Goal: Browse casually

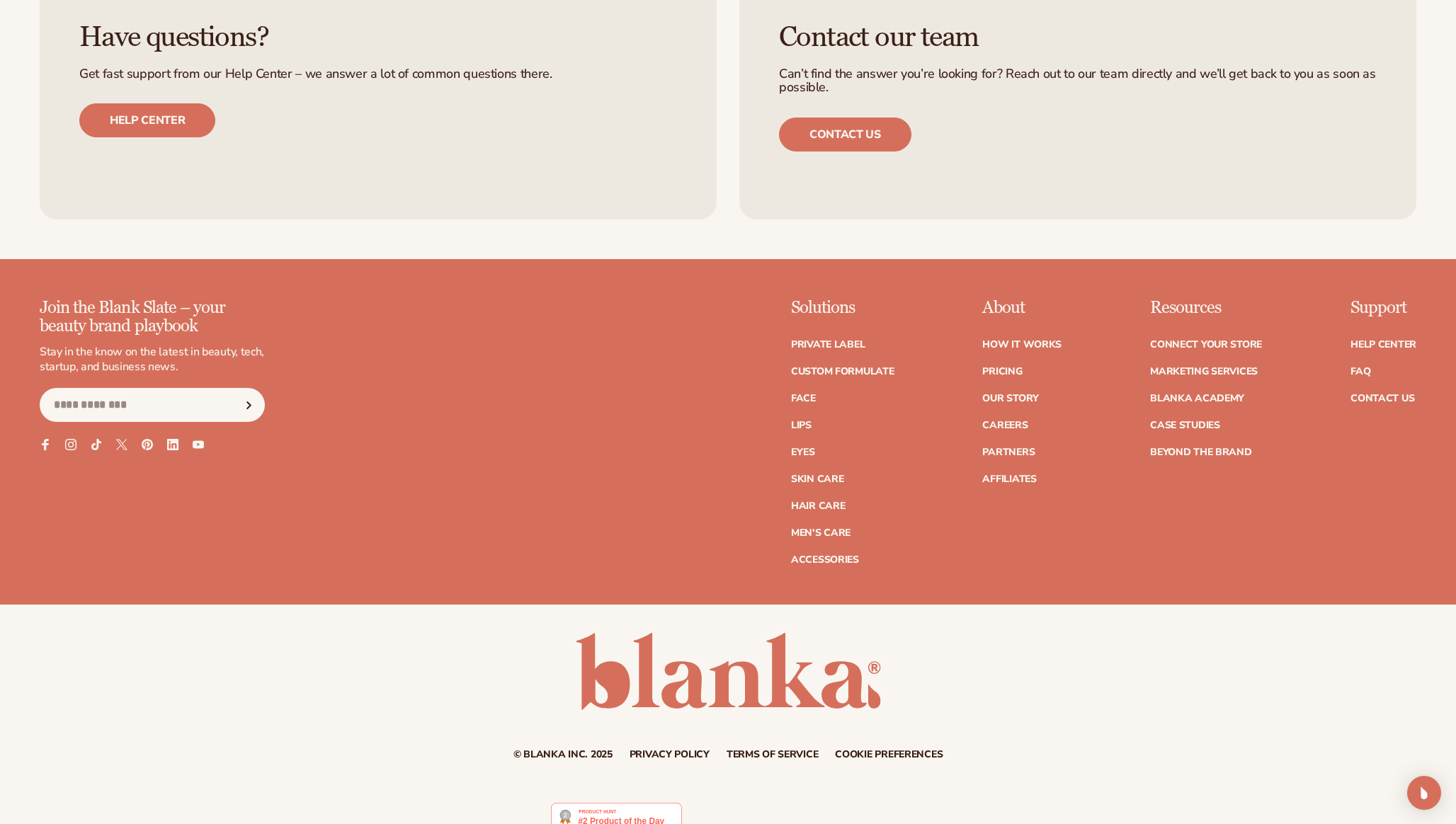
scroll to position [6764, 0]
